Goal: Task Accomplishment & Management: Manage account settings

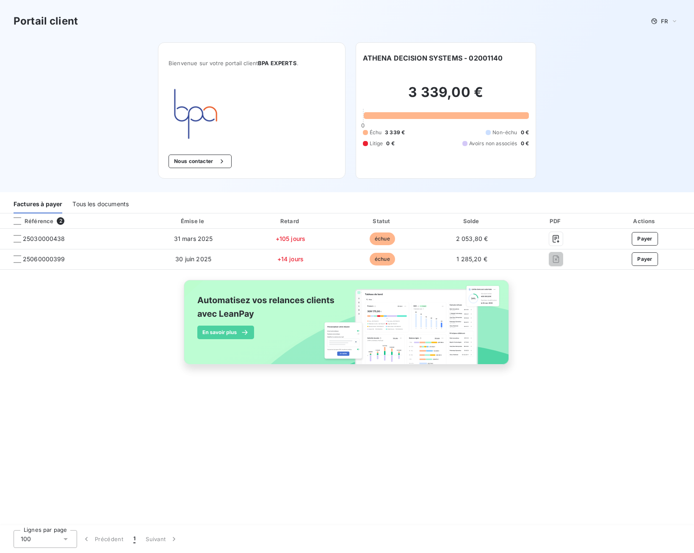
click at [606, 323] on div "Référence 2 Émise le Retard Statut Solde PDF Actions 25030000438 [DATE] +105 jo…" at bounding box center [347, 299] width 694 height 171
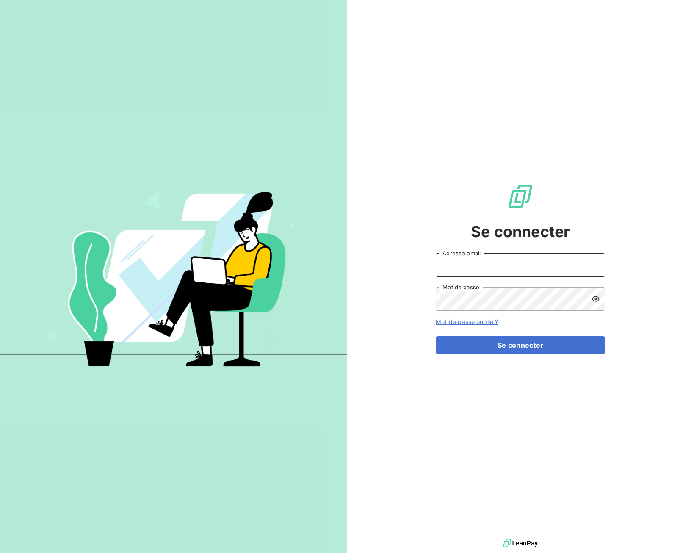
click at [496, 275] on input "Adresse email" at bounding box center [520, 265] width 169 height 24
type input "christopher@bpaexperts.com"
click at [541, 344] on button "Se connecter" at bounding box center [520, 345] width 169 height 18
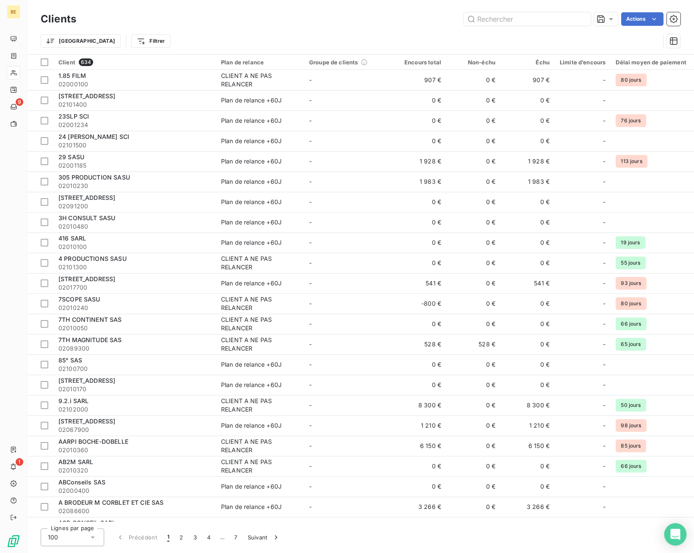
click at [671, 537] on div "Open Intercom Messenger" at bounding box center [676, 535] width 22 height 22
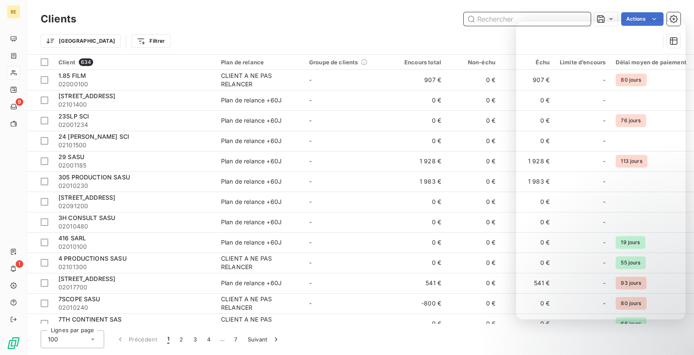
click at [509, 17] on input "text" at bounding box center [527, 19] width 127 height 14
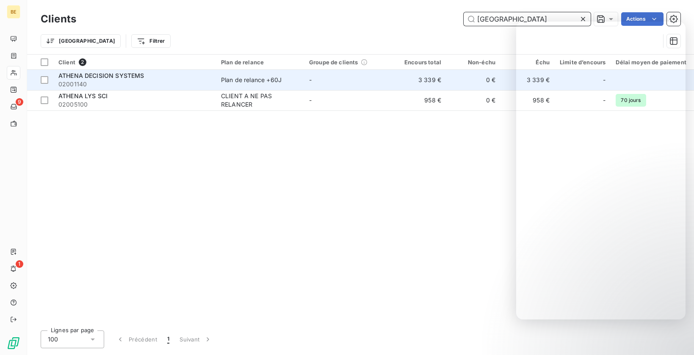
type input "athen"
click at [95, 76] on span "ATHENA DECISION SYSTEMS" at bounding box center [101, 75] width 86 height 7
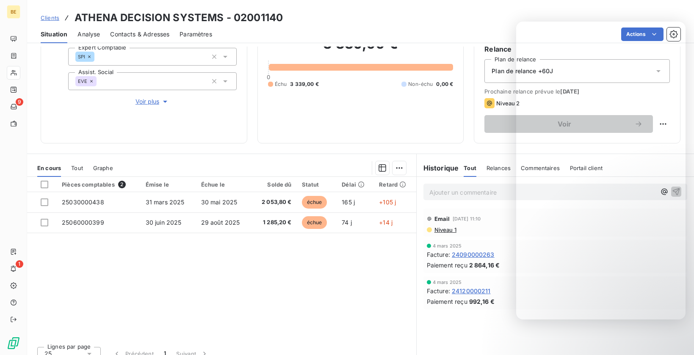
scroll to position [92, 0]
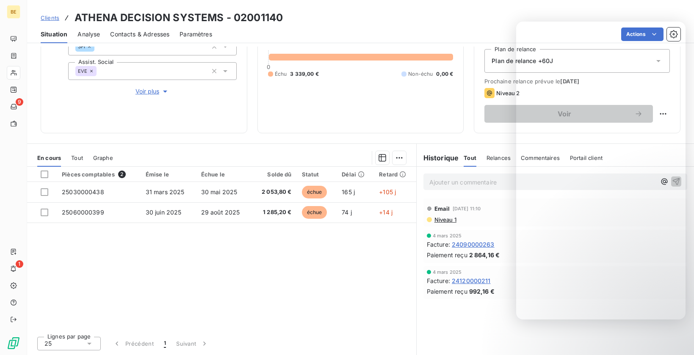
click at [278, 276] on div "Pièces comptables 2 Émise le Échue le Solde dû Statut Délai Retard 25030000438 …" at bounding box center [221, 248] width 389 height 163
